Goal: Task Accomplishment & Management: Manage account settings

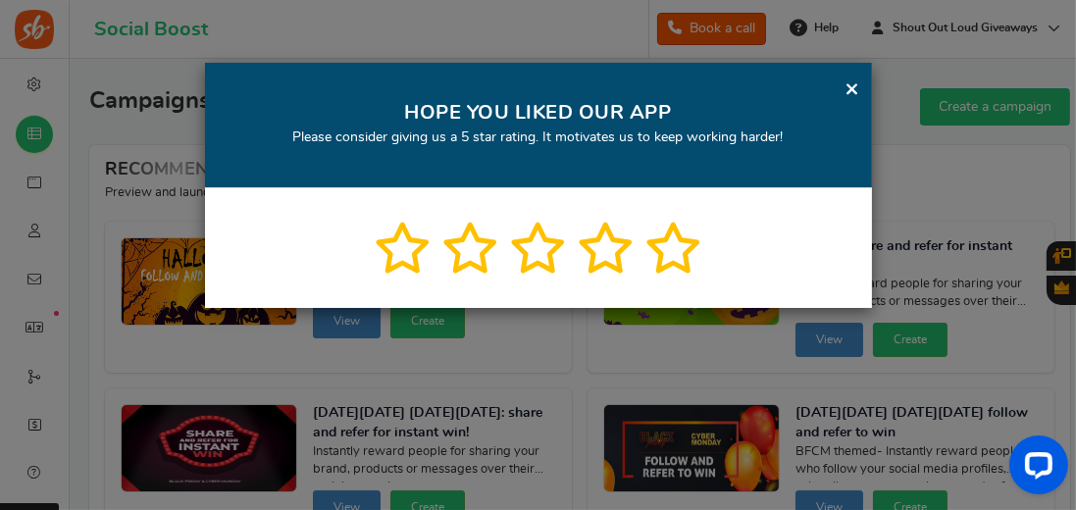
click at [854, 86] on link "×" at bounding box center [853, 89] width 15 height 25
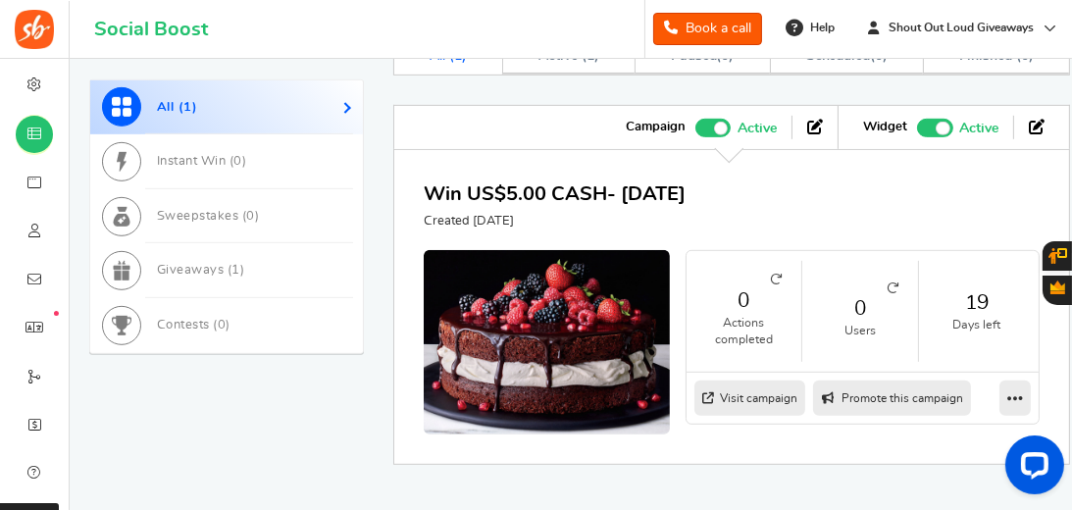
scroll to position [1064, 0]
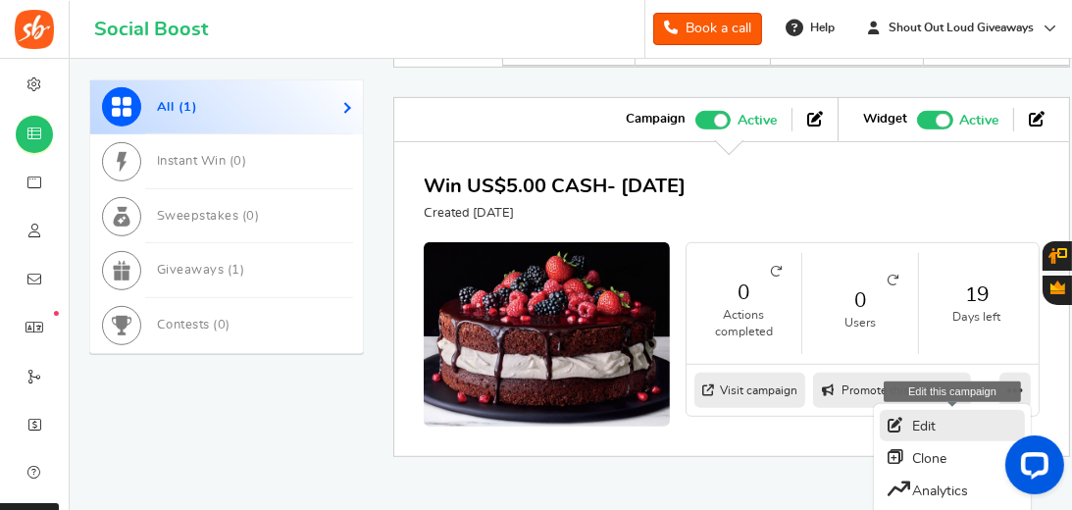
click at [967, 410] on link "Edit" at bounding box center [952, 425] width 145 height 31
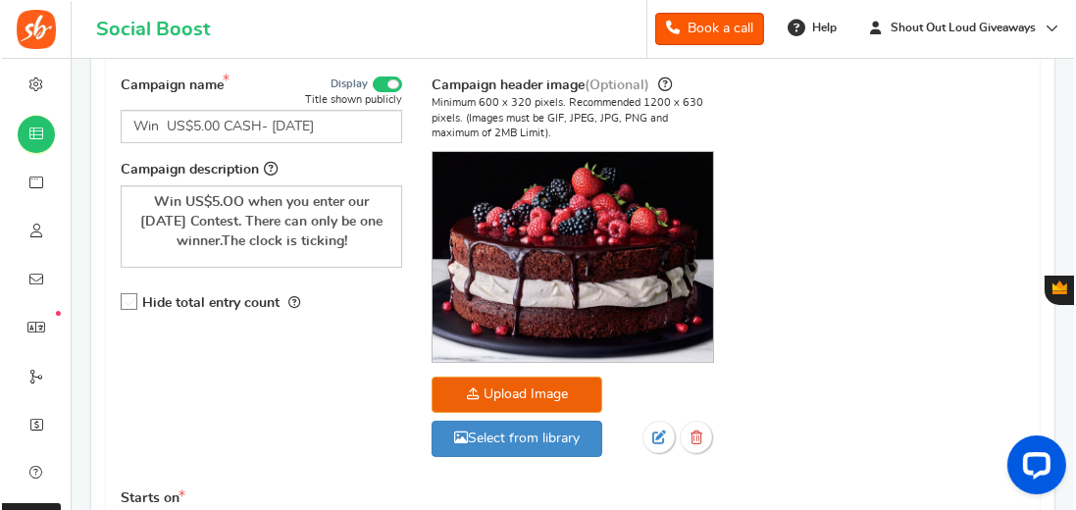
scroll to position [280, 0]
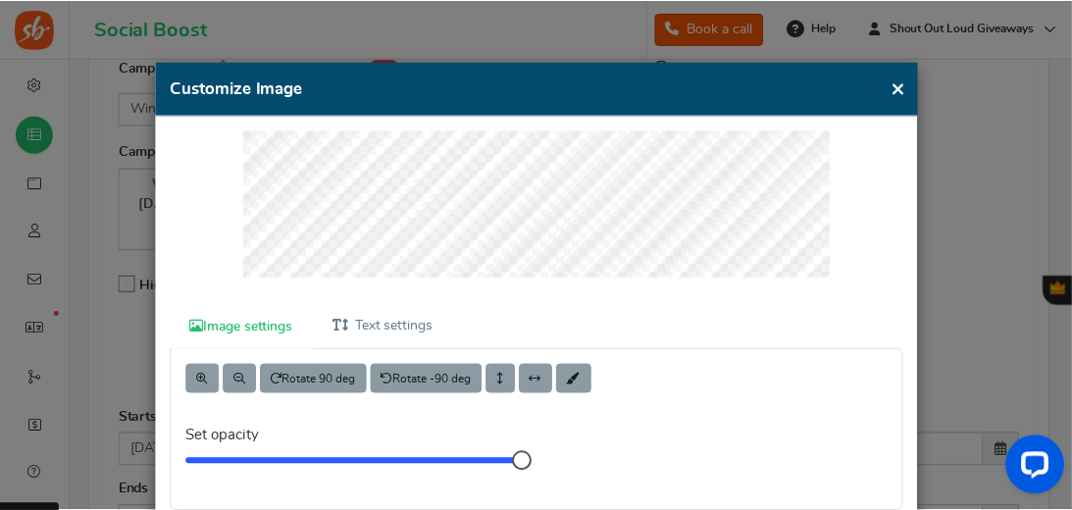
scroll to position [0, 0]
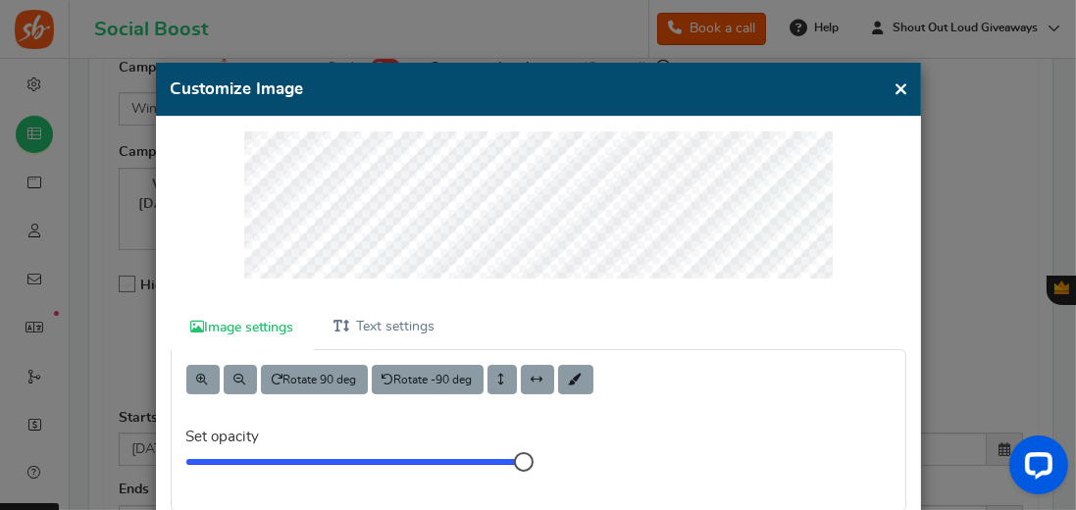
click at [863, 268] on div at bounding box center [539, 218] width 736 height 174
click at [903, 87] on button "×" at bounding box center [902, 89] width 15 height 25
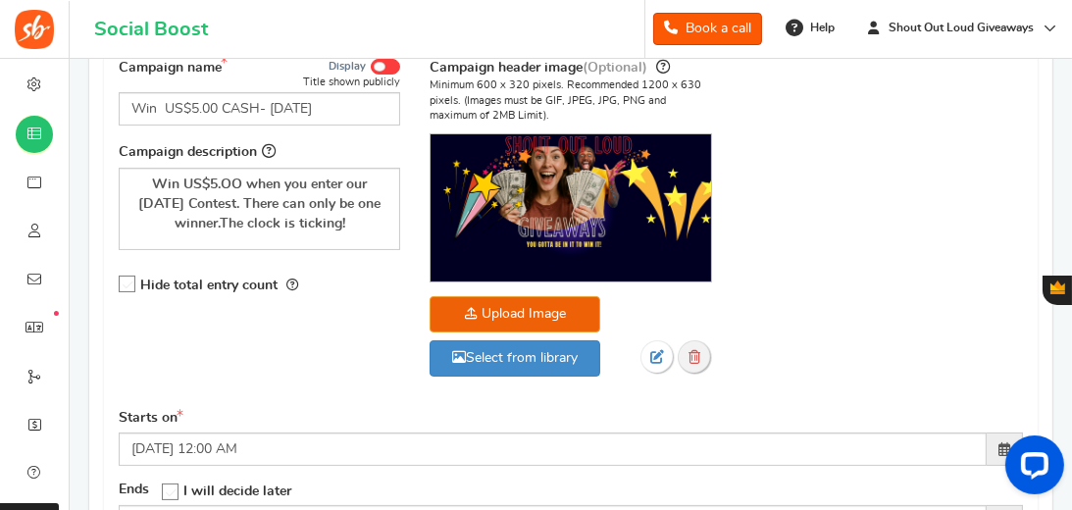
click at [700, 354] on link at bounding box center [695, 357] width 34 height 34
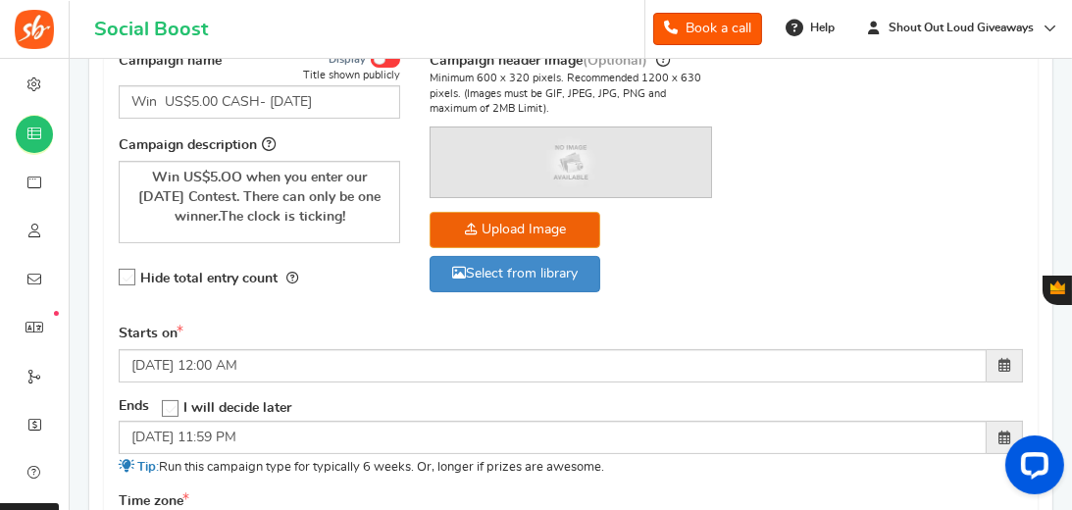
scroll to position [249, 0]
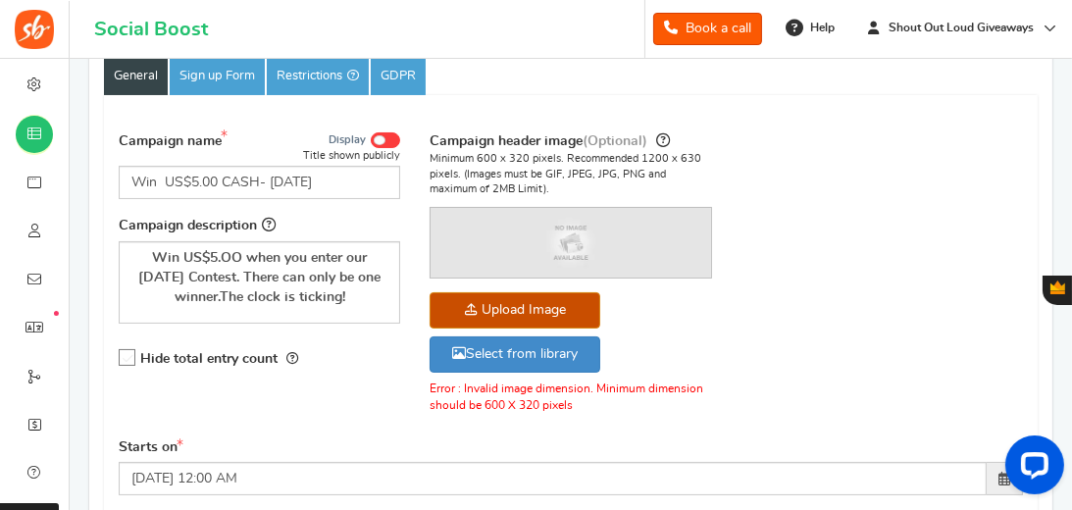
scroll to position [193, 0]
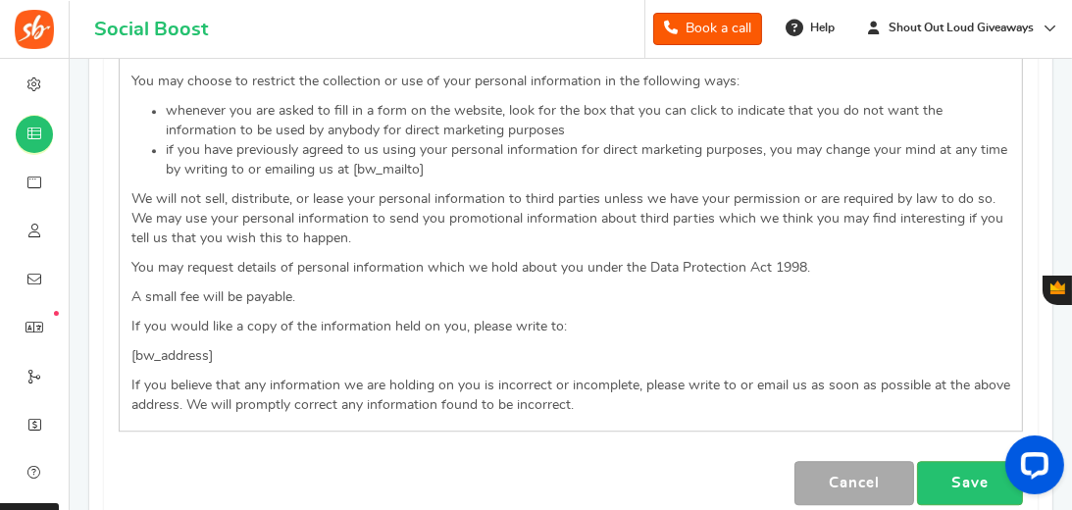
scroll to position [5369, 0]
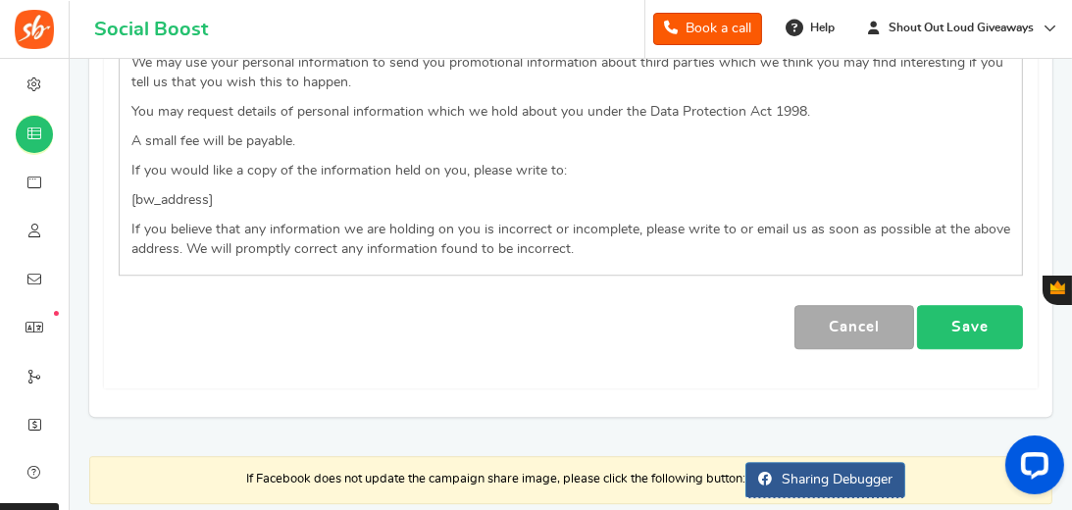
click at [973, 305] on link "Save" at bounding box center [970, 327] width 106 height 44
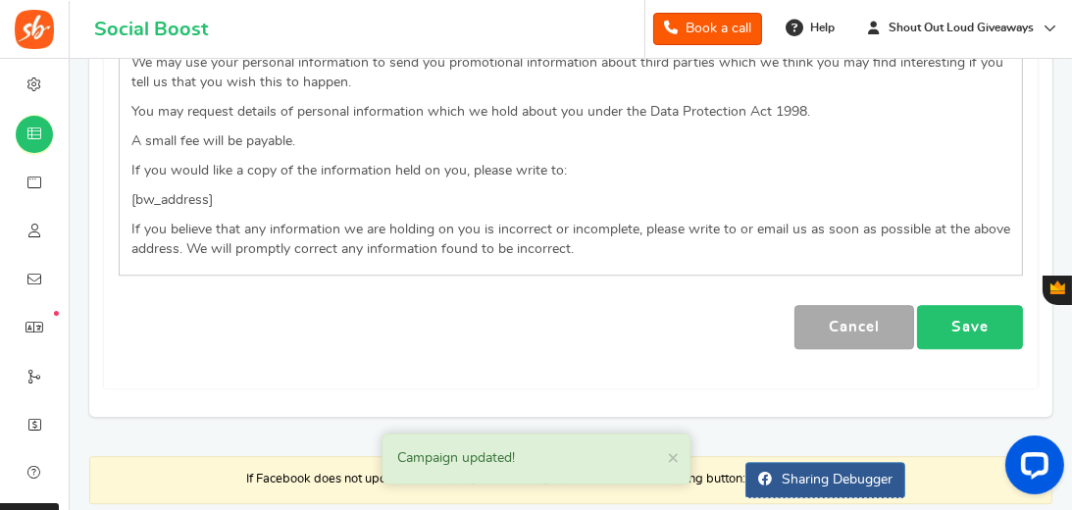
click at [973, 305] on link "Save" at bounding box center [970, 327] width 106 height 44
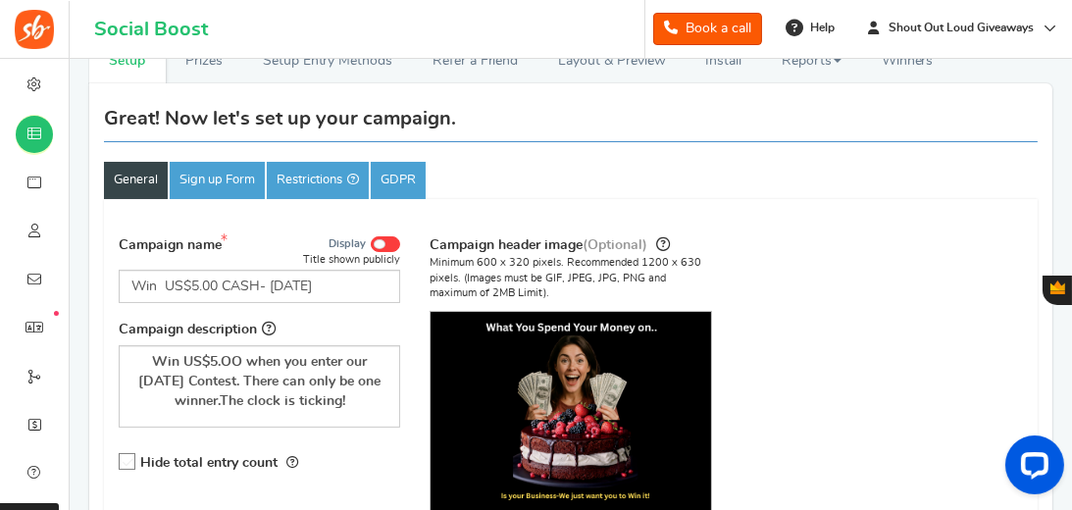
scroll to position [100, 0]
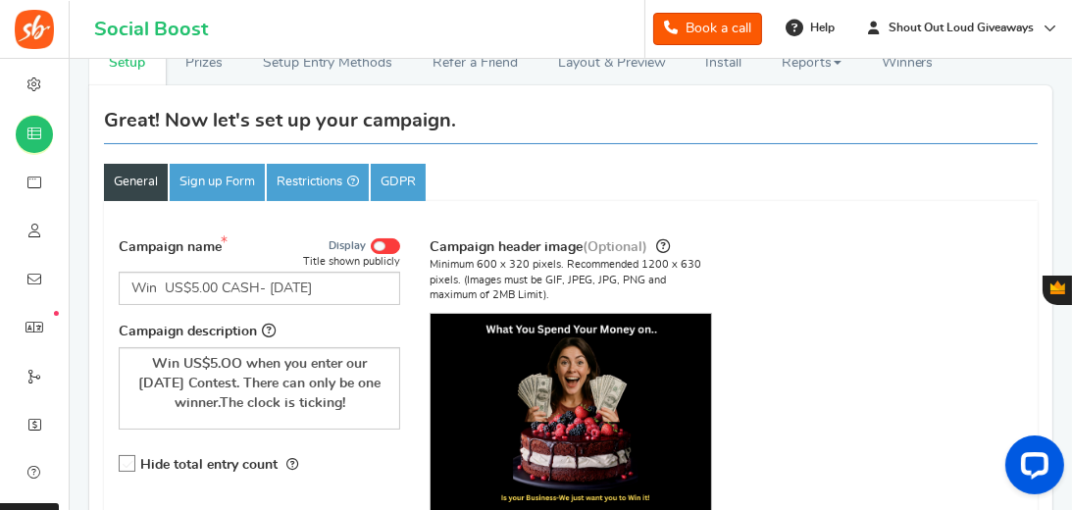
click at [378, 243] on span at bounding box center [380, 246] width 12 height 10
click at [0, 0] on input "Display" at bounding box center [0, 0] width 0 height 0
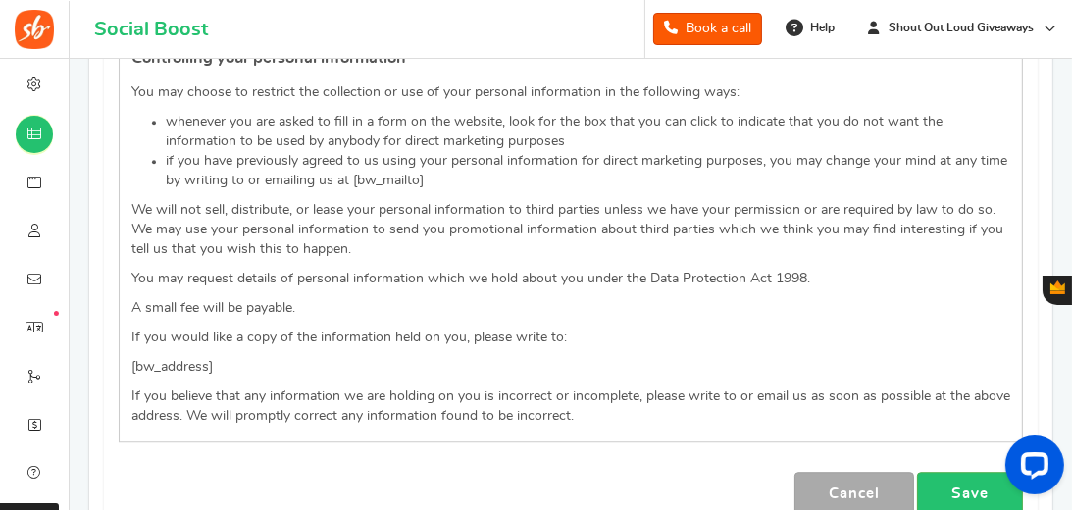
scroll to position [5314, 0]
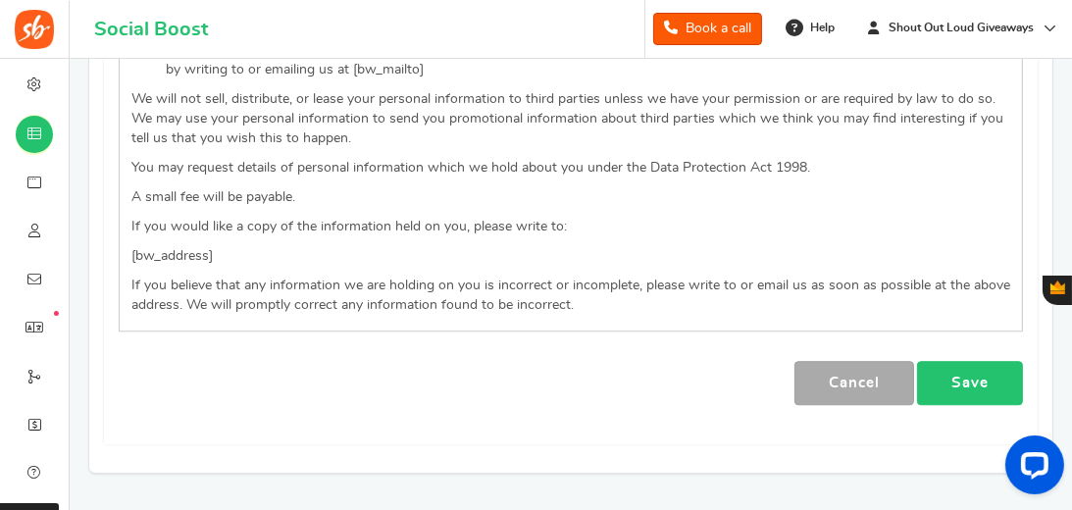
click at [975, 361] on link "Save" at bounding box center [970, 383] width 106 height 44
